Goal: Transaction & Acquisition: Purchase product/service

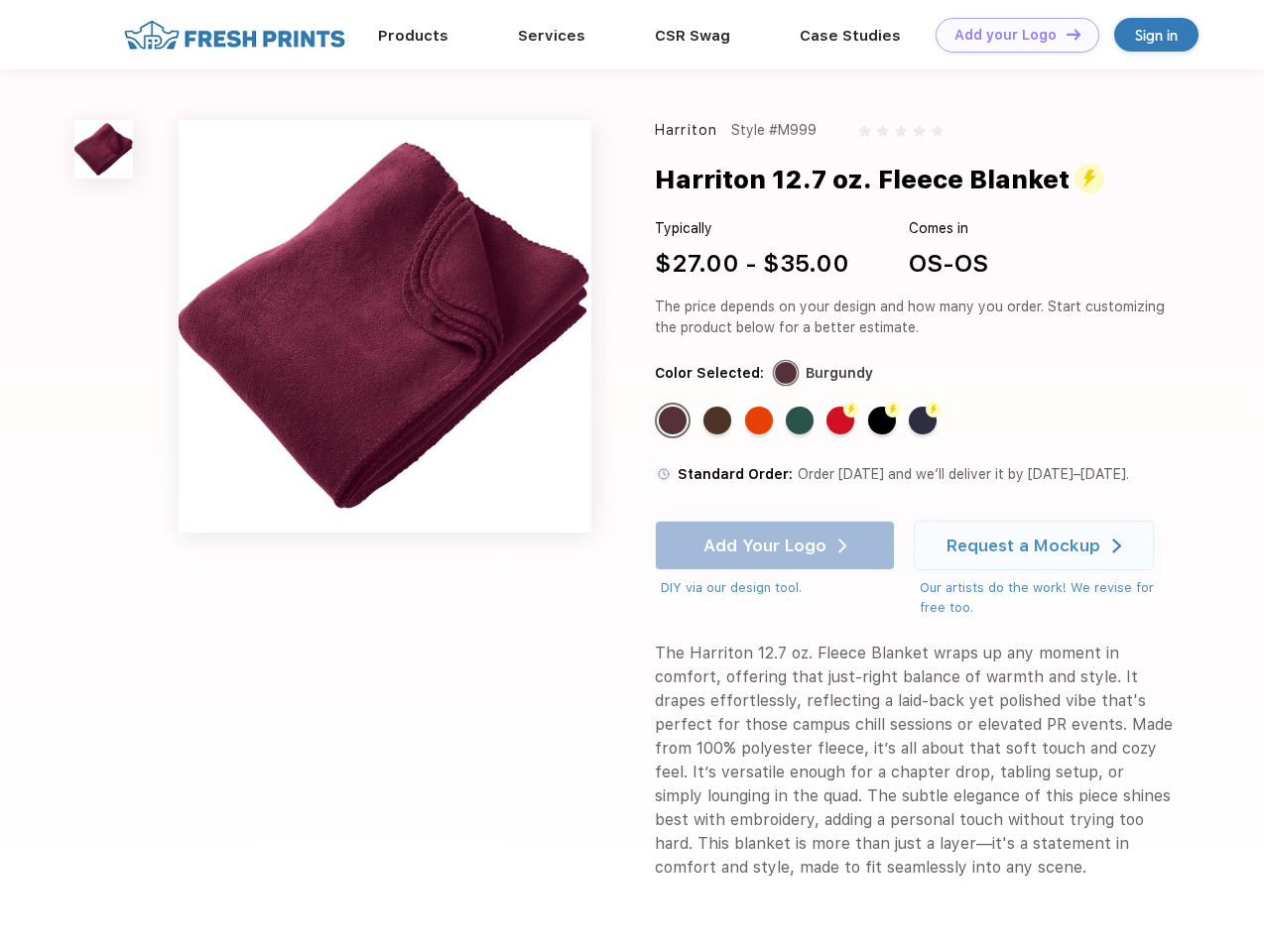
click at [1010, 35] on link "Add your Logo Design Tool" at bounding box center [1017, 35] width 164 height 35
click at [0, 0] on div "Design Tool" at bounding box center [0, 0] width 0 height 0
click at [1064, 34] on link "Add your Logo Design Tool" at bounding box center [1017, 35] width 164 height 35
click at [104, 149] on img at bounding box center [104, 149] width 59 height 59
click at [675, 420] on div "Standard Color" at bounding box center [673, 420] width 28 height 28
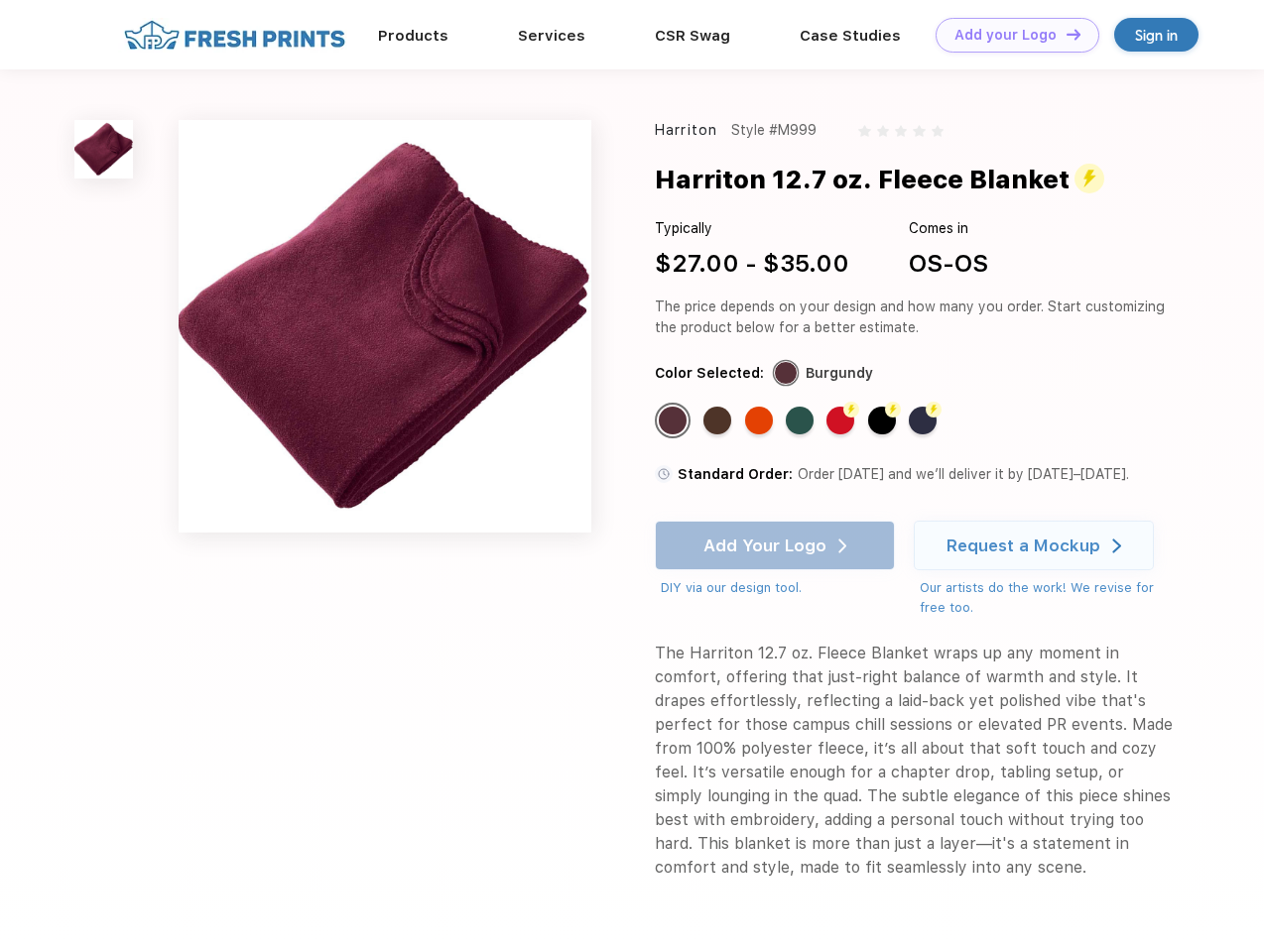
click at [719, 420] on div "Standard Color" at bounding box center [717, 420] width 28 height 28
click at [761, 420] on div "Standard Color" at bounding box center [759, 420] width 28 height 28
click at [802, 420] on div "Standard Color" at bounding box center [800, 420] width 28 height 28
click at [843, 420] on div "Flash Color" at bounding box center [841, 420] width 28 height 28
click at [884, 420] on div "Flash Color" at bounding box center [882, 420] width 28 height 28
